Goal: Navigation & Orientation: Find specific page/section

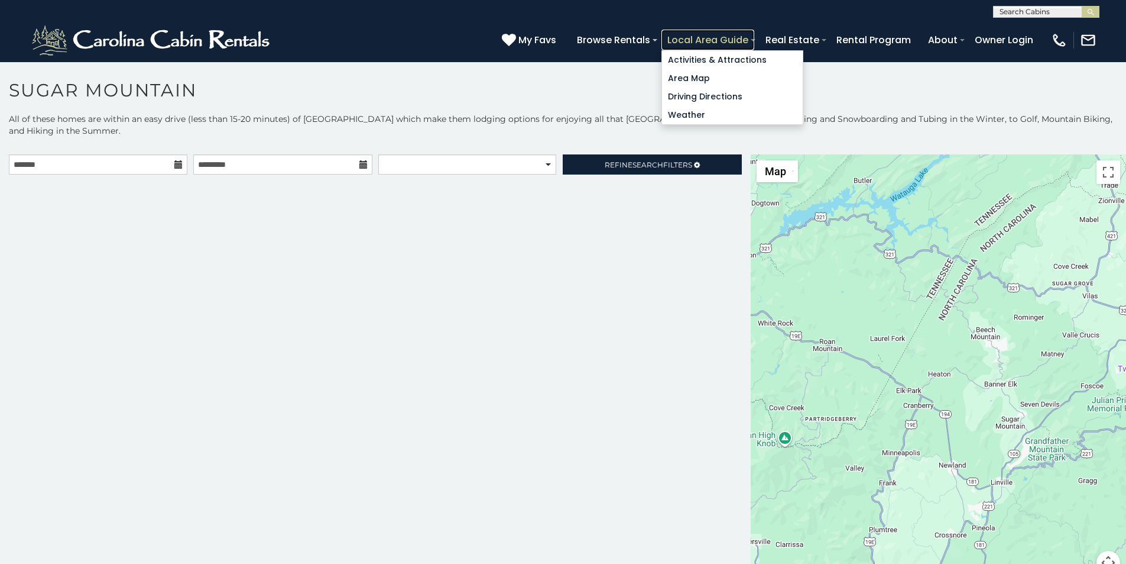
click at [754, 35] on link "Local Area Guide" at bounding box center [708, 40] width 93 height 21
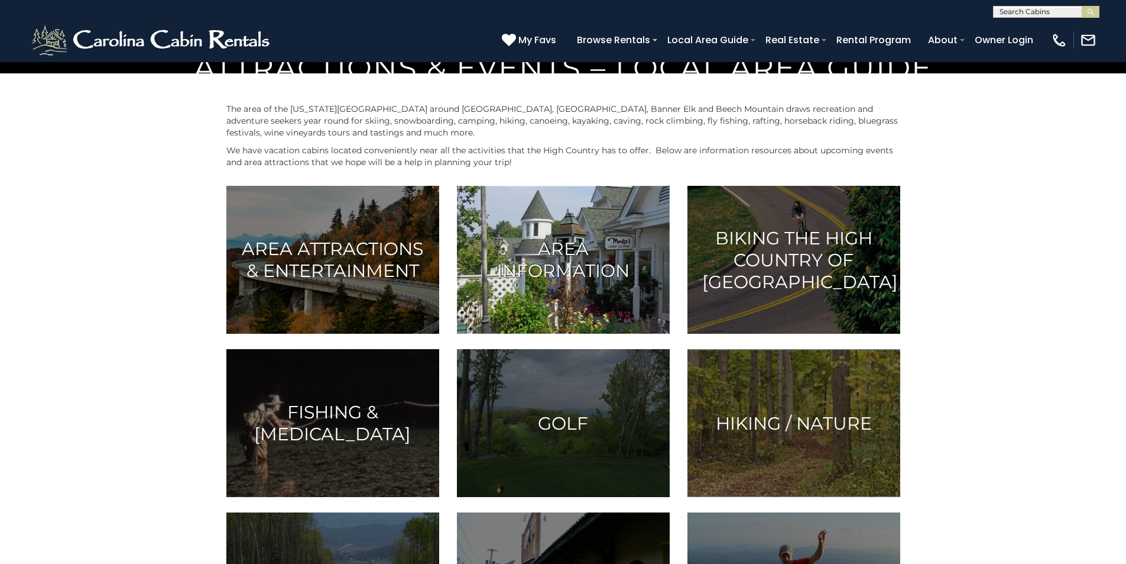
click at [483, 333] on img at bounding box center [563, 260] width 213 height 148
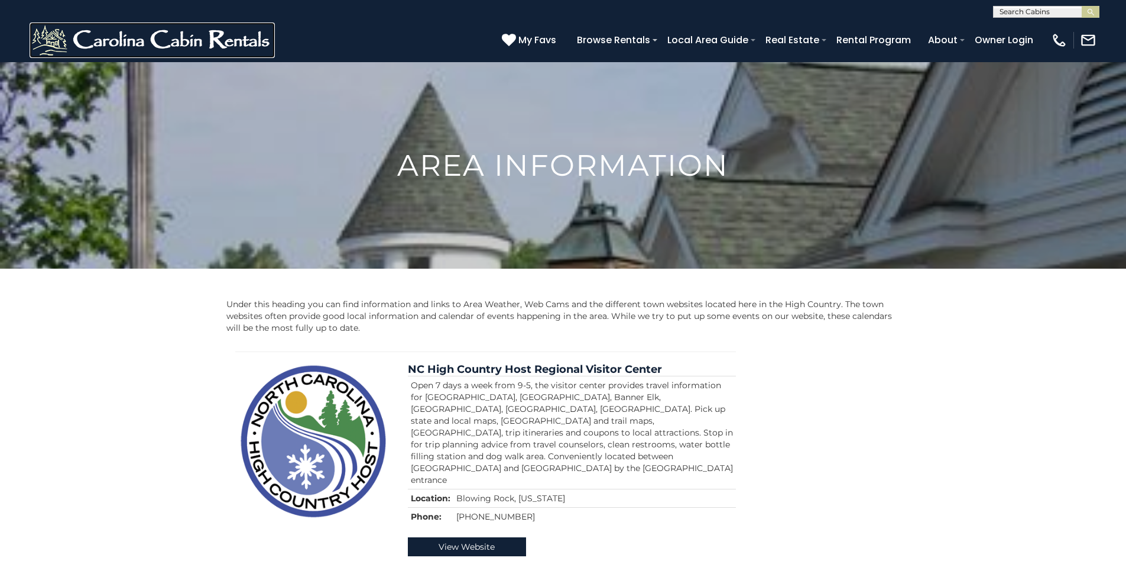
click at [45, 38] on img at bounding box center [152, 39] width 245 height 35
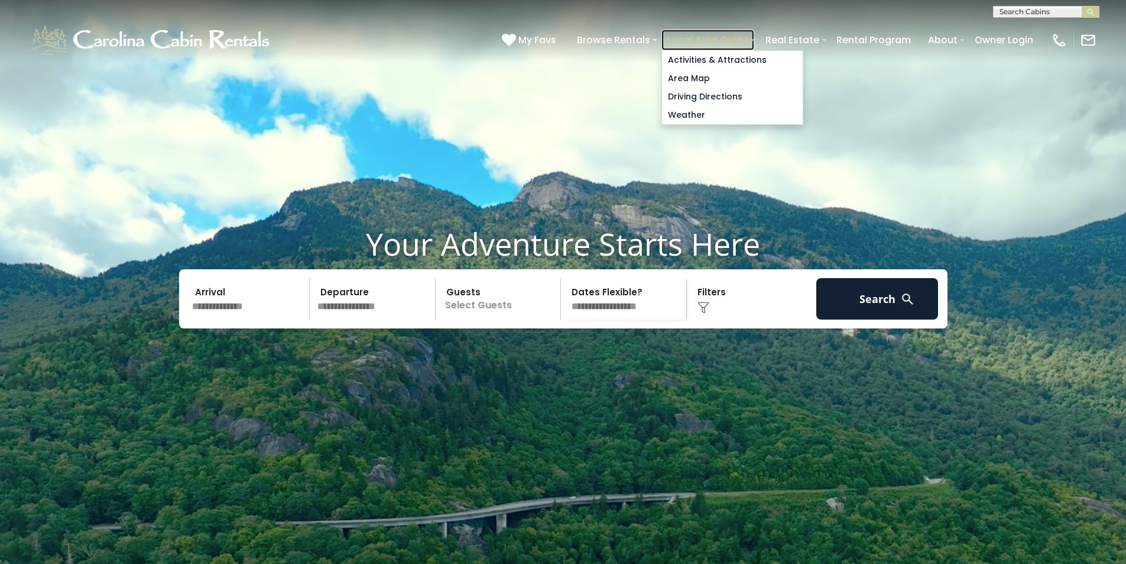
click at [754, 33] on link "Local Area Guide" at bounding box center [708, 40] width 93 height 21
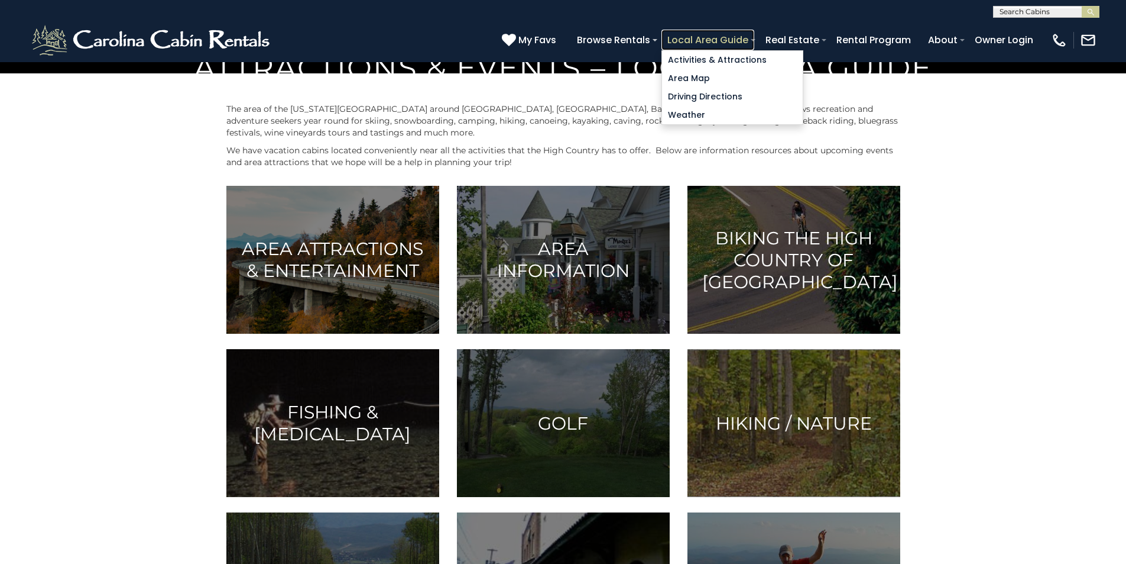
click at [754, 35] on link "Local Area Guide" at bounding box center [708, 40] width 93 height 21
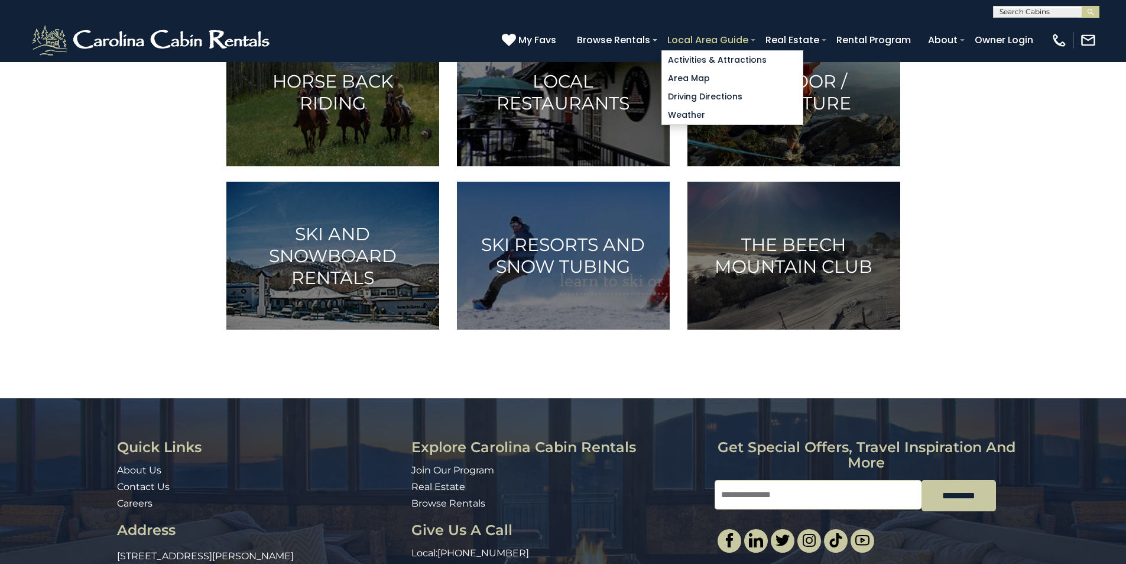
scroll to position [542, 0]
